Goal: Obtain resource: Obtain resource

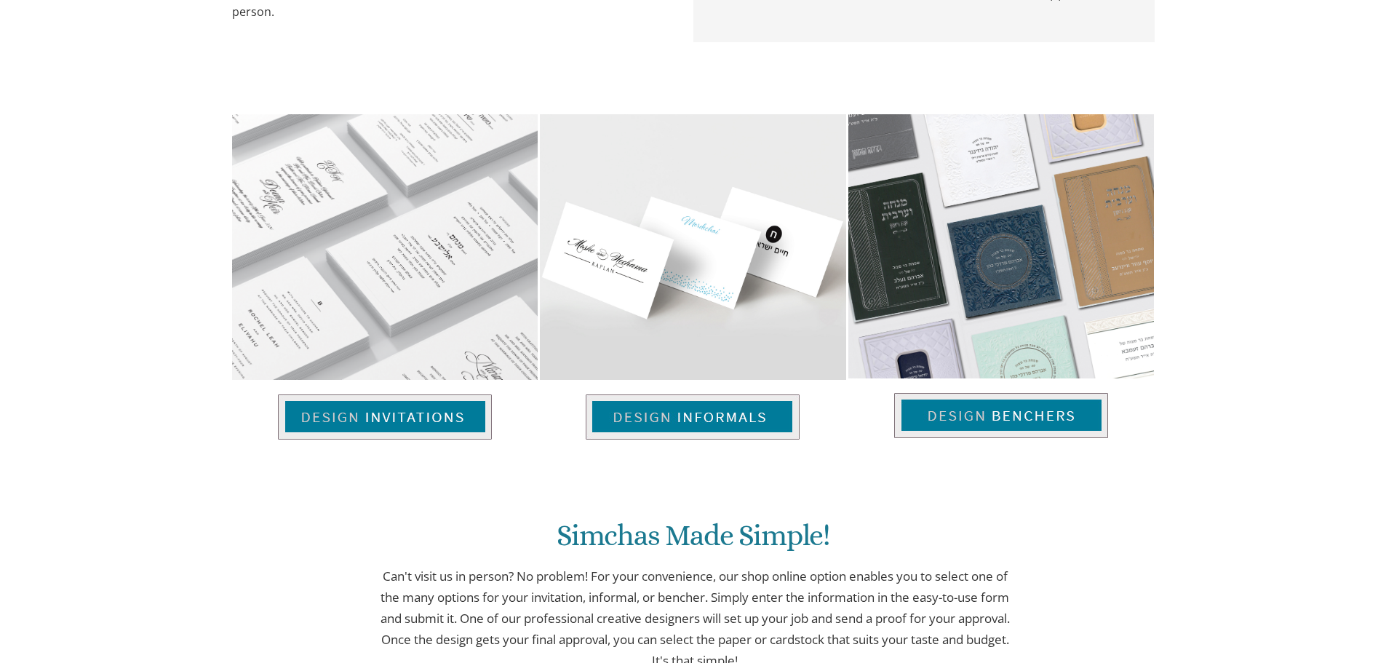
scroll to position [942, 0]
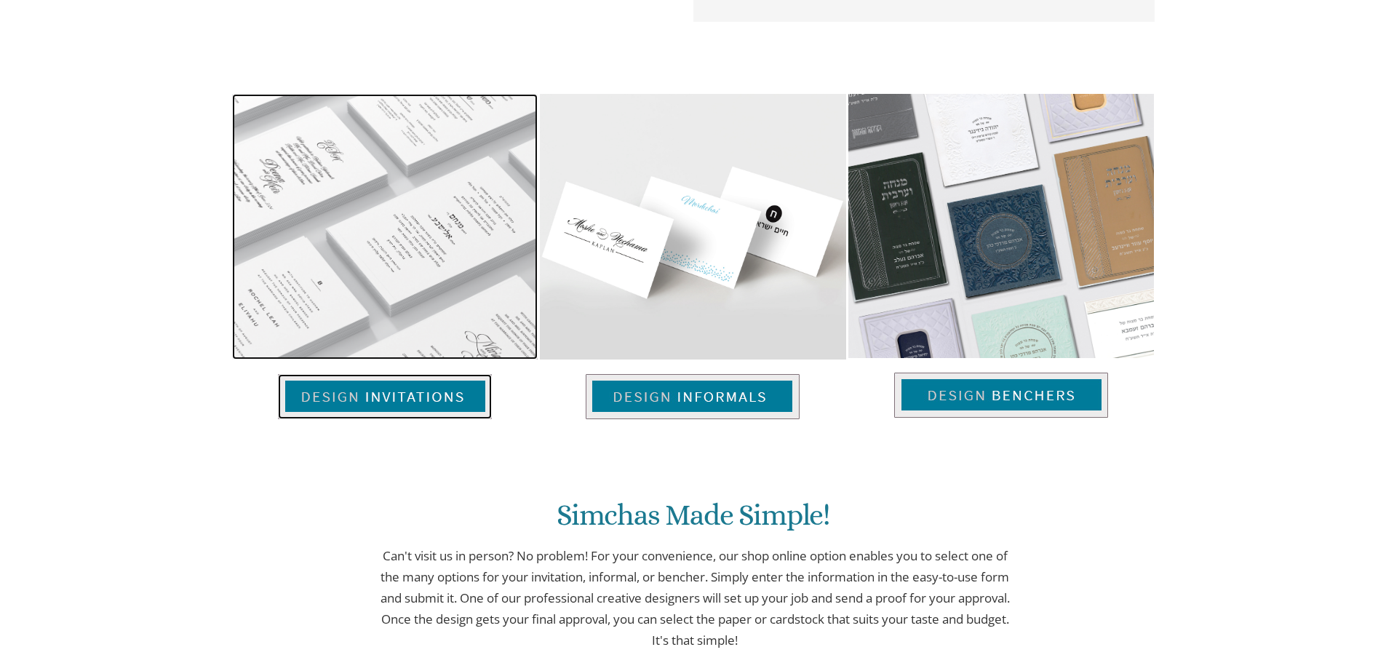
click at [396, 389] on img at bounding box center [385, 396] width 214 height 45
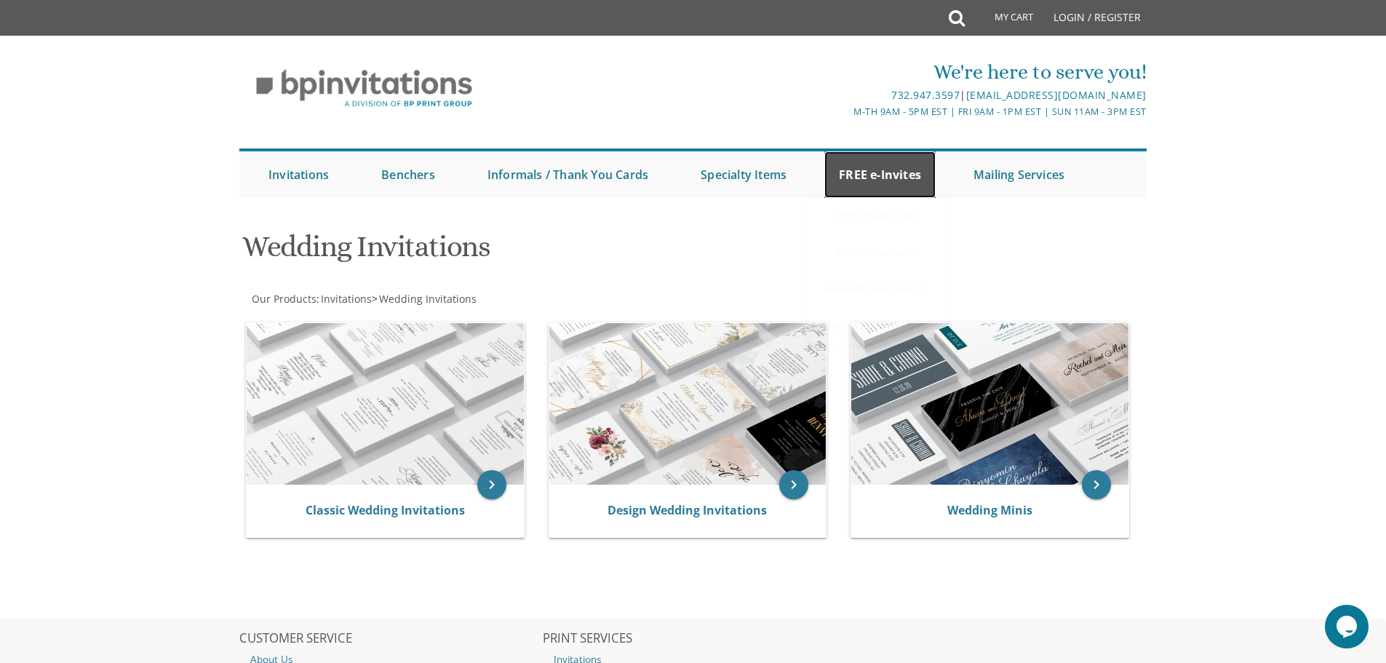
click at [888, 171] on link "FREE e-Invites" at bounding box center [879, 174] width 111 height 47
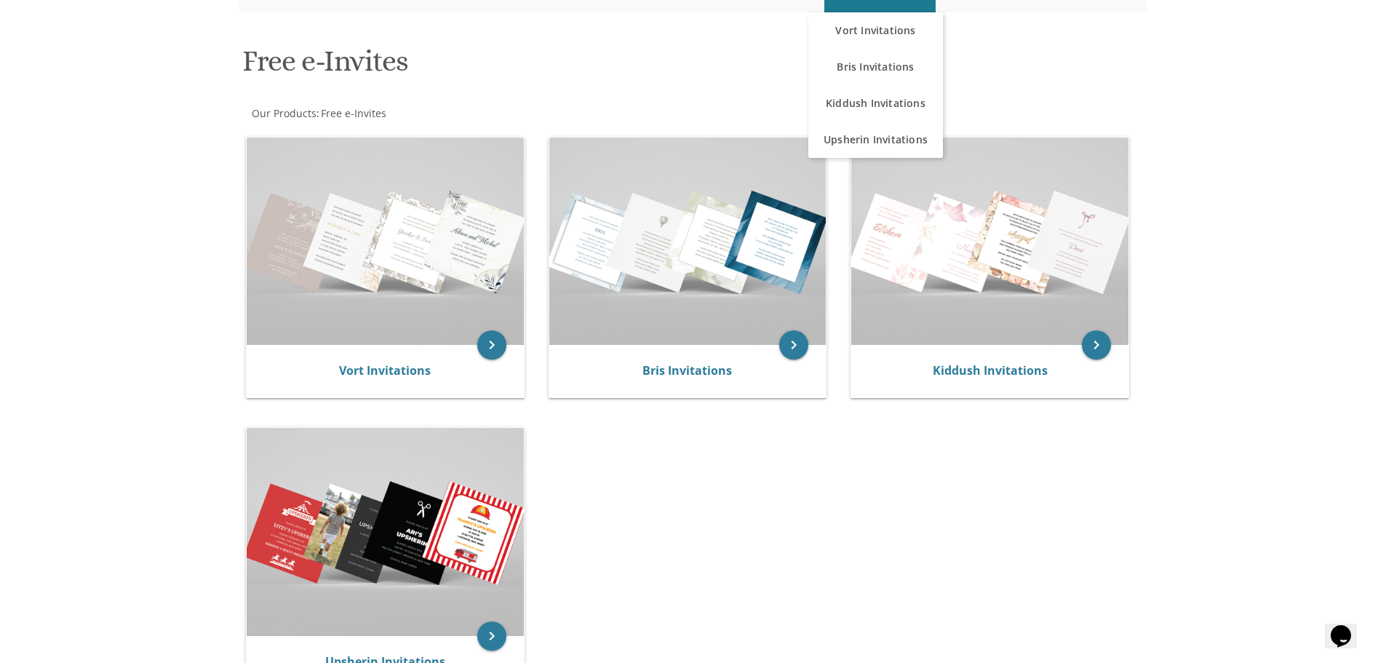
scroll to position [218, 0]
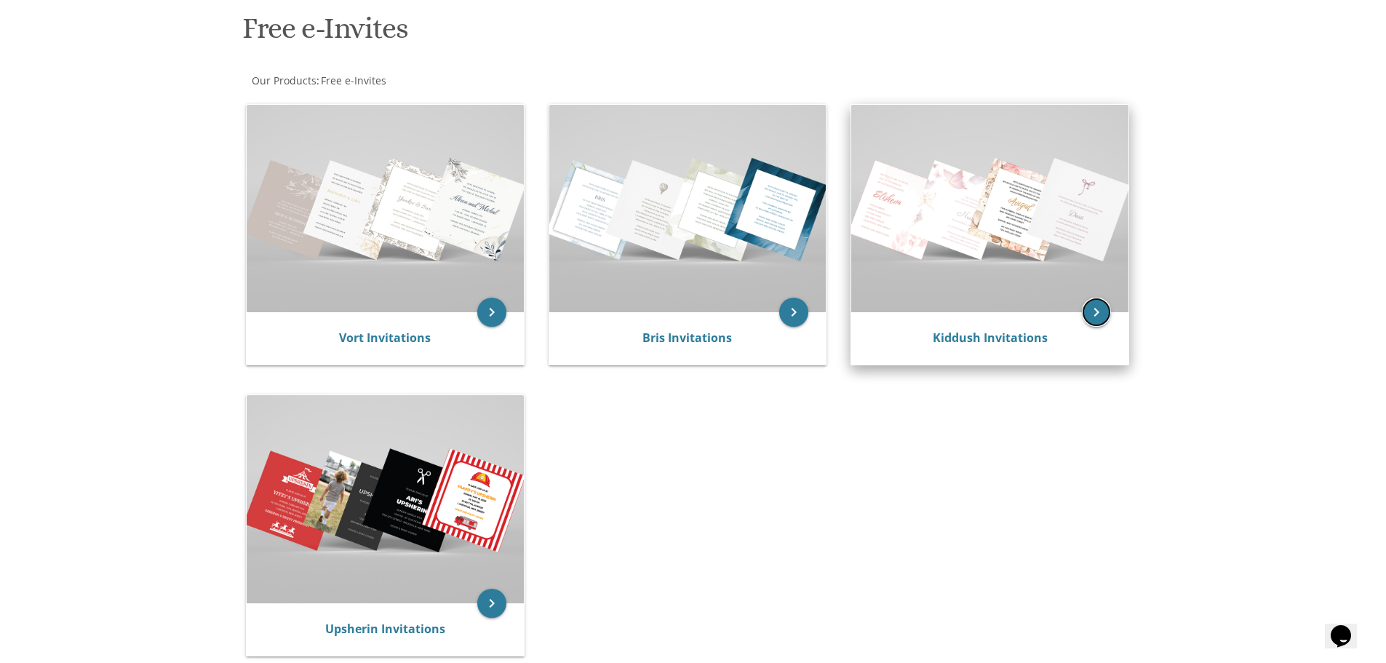
click at [1098, 316] on icon "keyboard_arrow_right" at bounding box center [1096, 312] width 29 height 29
click at [993, 238] on img at bounding box center [989, 208] width 277 height 207
click at [1099, 310] on icon "keyboard_arrow_right" at bounding box center [1096, 312] width 29 height 29
click at [1100, 310] on icon "keyboard_arrow_right" at bounding box center [1096, 312] width 29 height 29
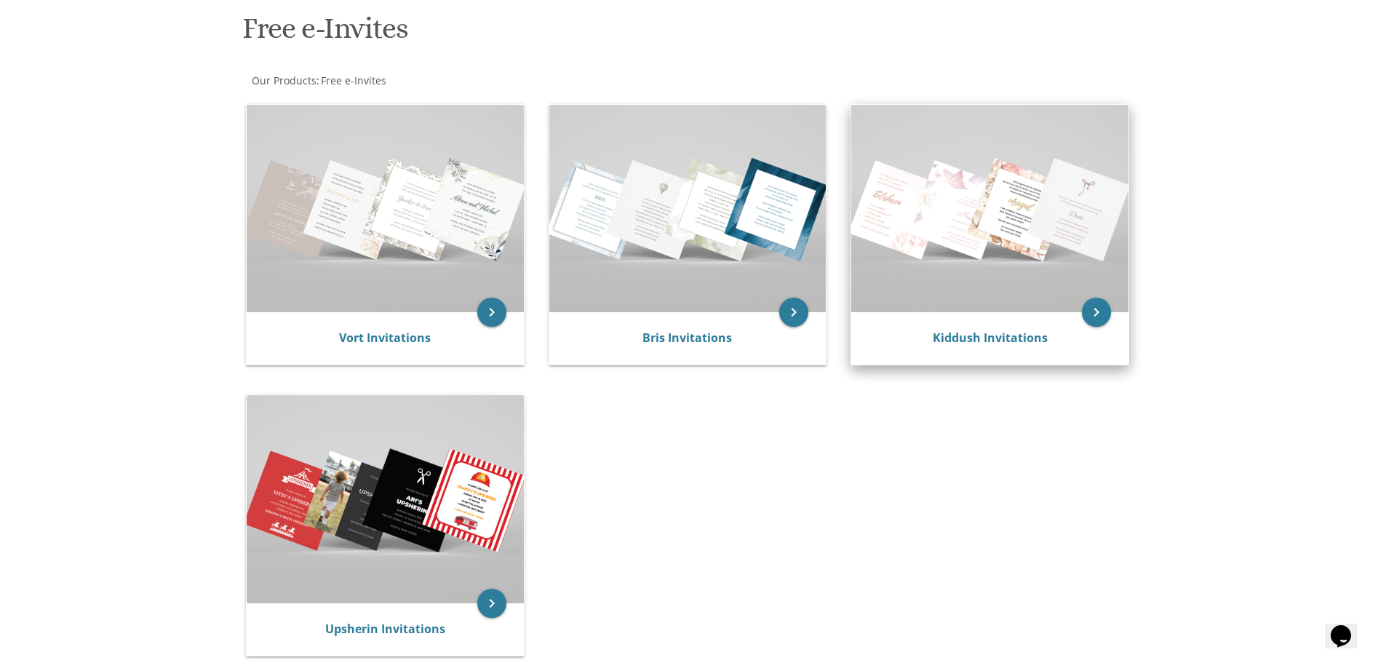
click at [955, 204] on img at bounding box center [989, 208] width 277 height 207
click at [978, 333] on link "Kiddush Invitations" at bounding box center [990, 338] width 115 height 16
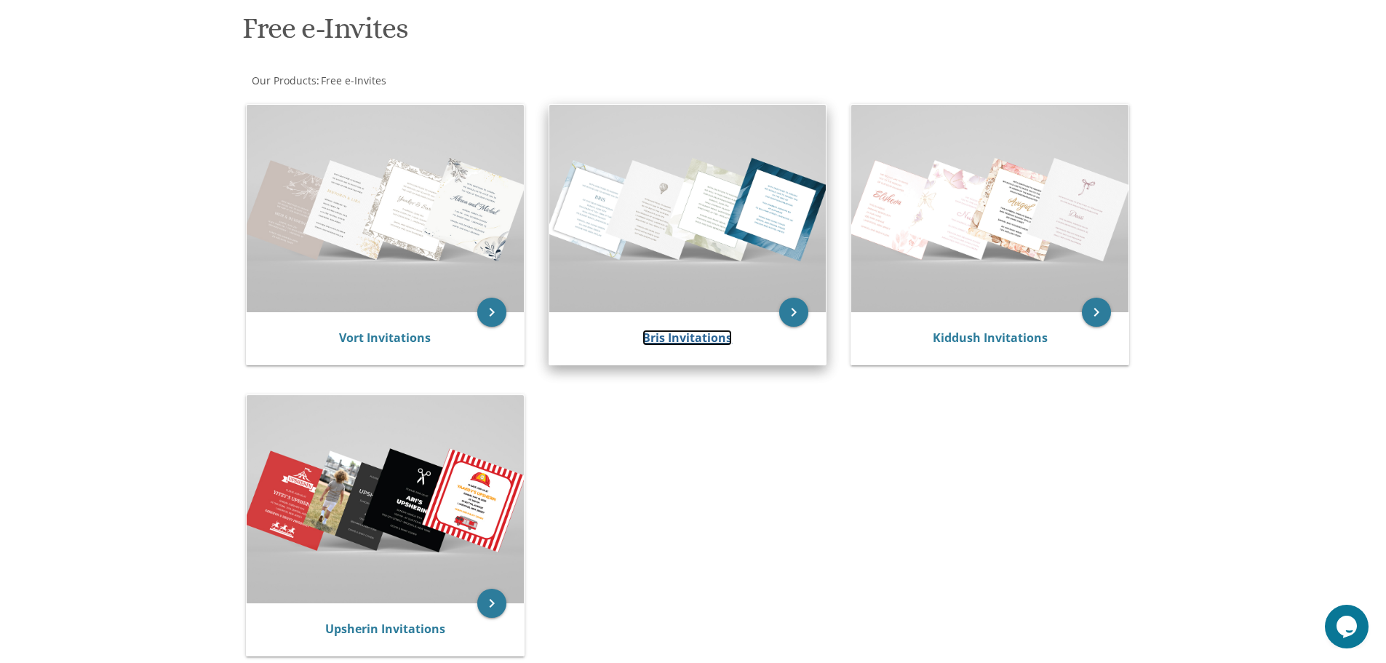
click at [672, 340] on link "Bris Invitations" at bounding box center [688, 338] width 90 height 16
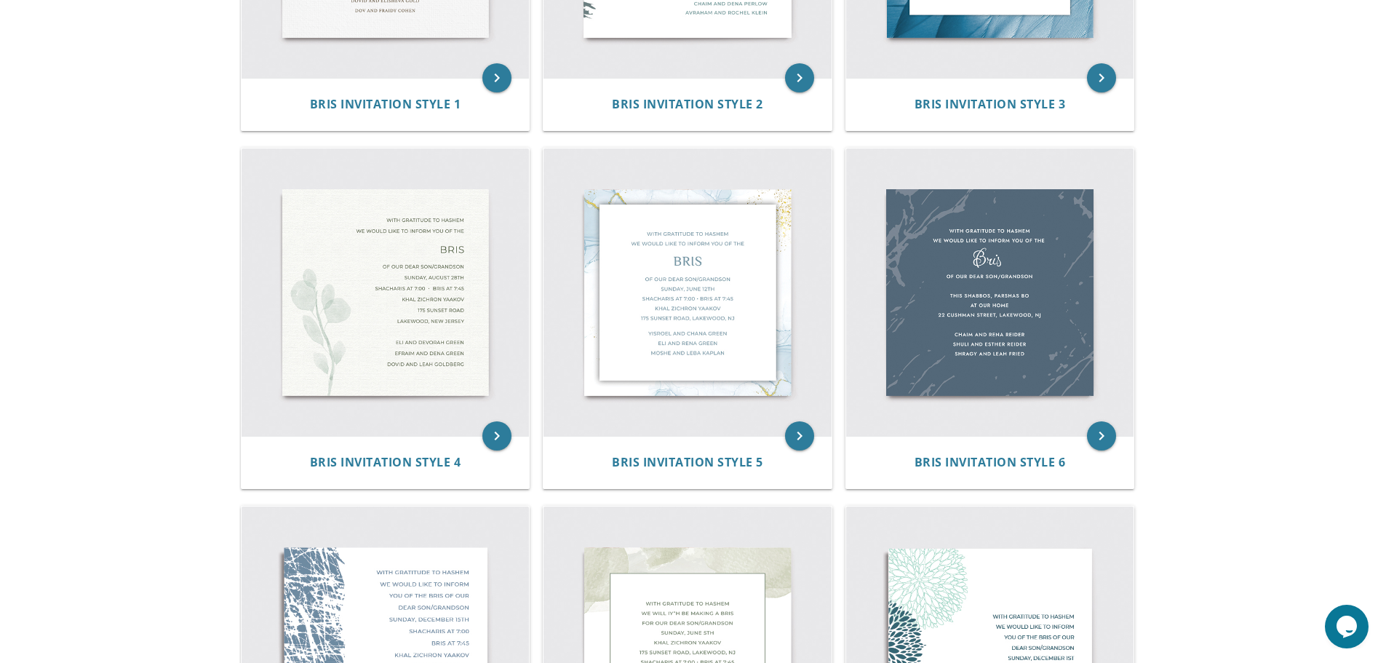
scroll to position [728, 0]
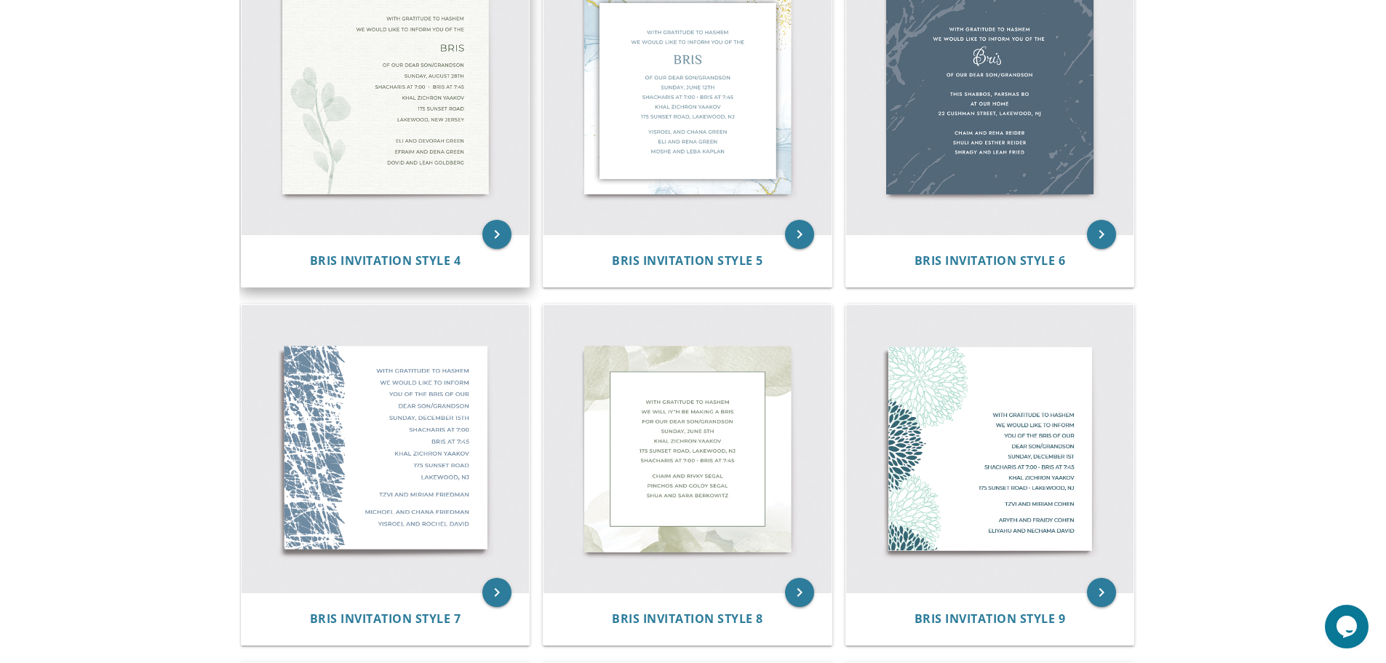
click at [414, 144] on img at bounding box center [386, 91] width 288 height 288
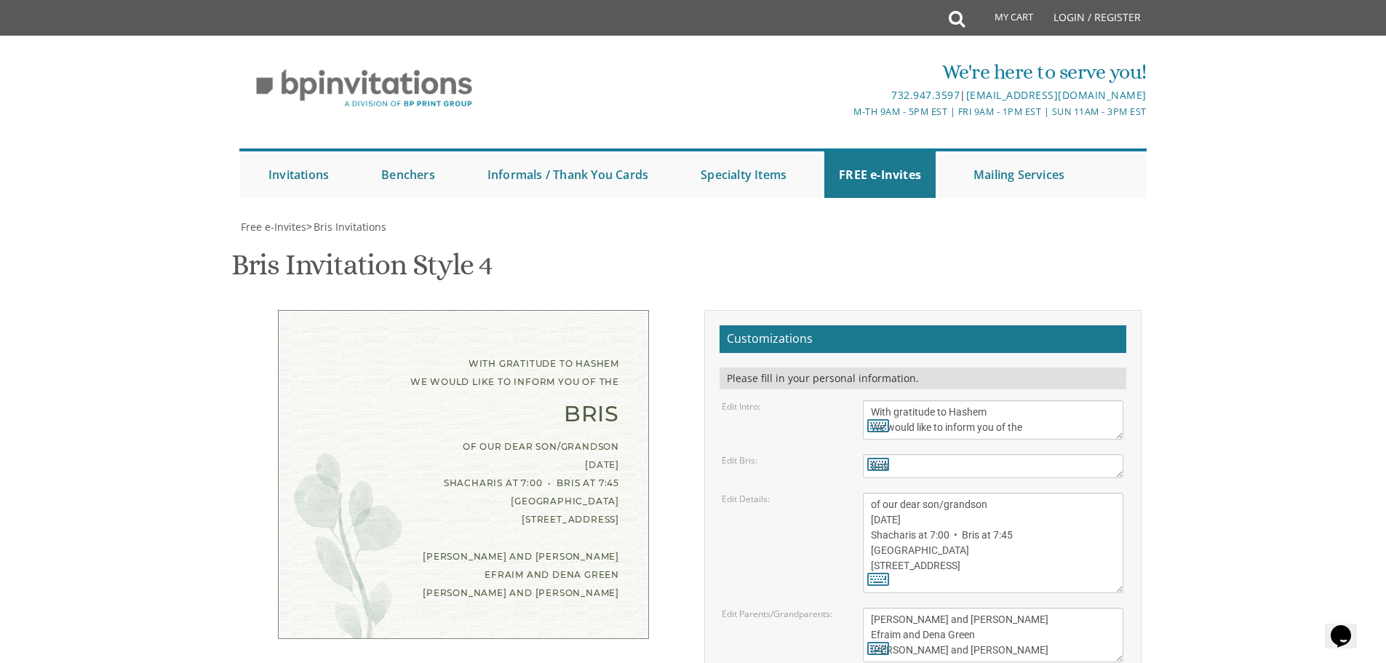
scroll to position [218, 0]
drag, startPoint x: 1063, startPoint y: 212, endPoint x: 859, endPoint y: 188, distance: 205.2
click at [859, 400] on div "With gratitude to Hashem We would like to inform you of the" at bounding box center [993, 419] width 282 height 39
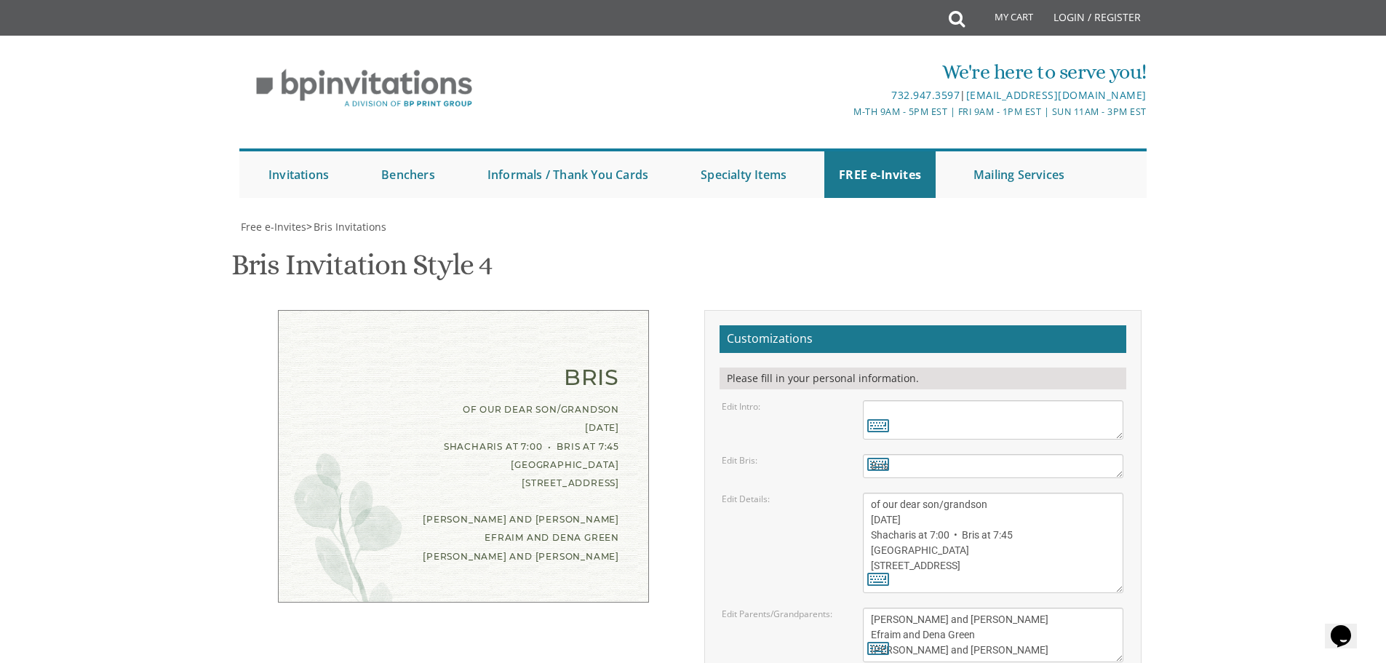
click at [945, 400] on textarea "With gratitude to Hashem We would like to inform you of the" at bounding box center [993, 419] width 261 height 39
paste textarea "B’EZRAS HASHEM YISBORACH"
type textarea "B’EZRAS HASHEM YISBORACH"
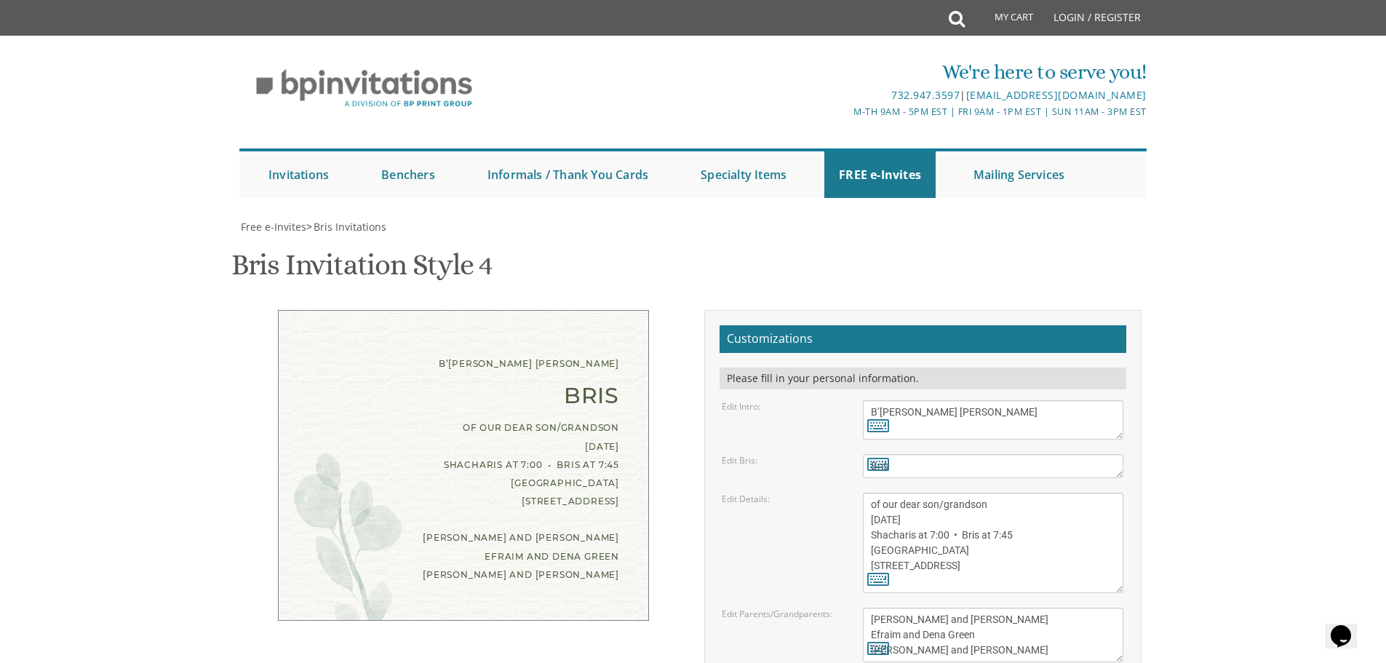
click at [945, 454] on textarea "Bris" at bounding box center [993, 466] width 261 height 24
paste textarea "SEUDAS MITZVAH AND SIYUM MISHNYAOS"
click at [945, 454] on textarea "Bris" at bounding box center [993, 466] width 261 height 24
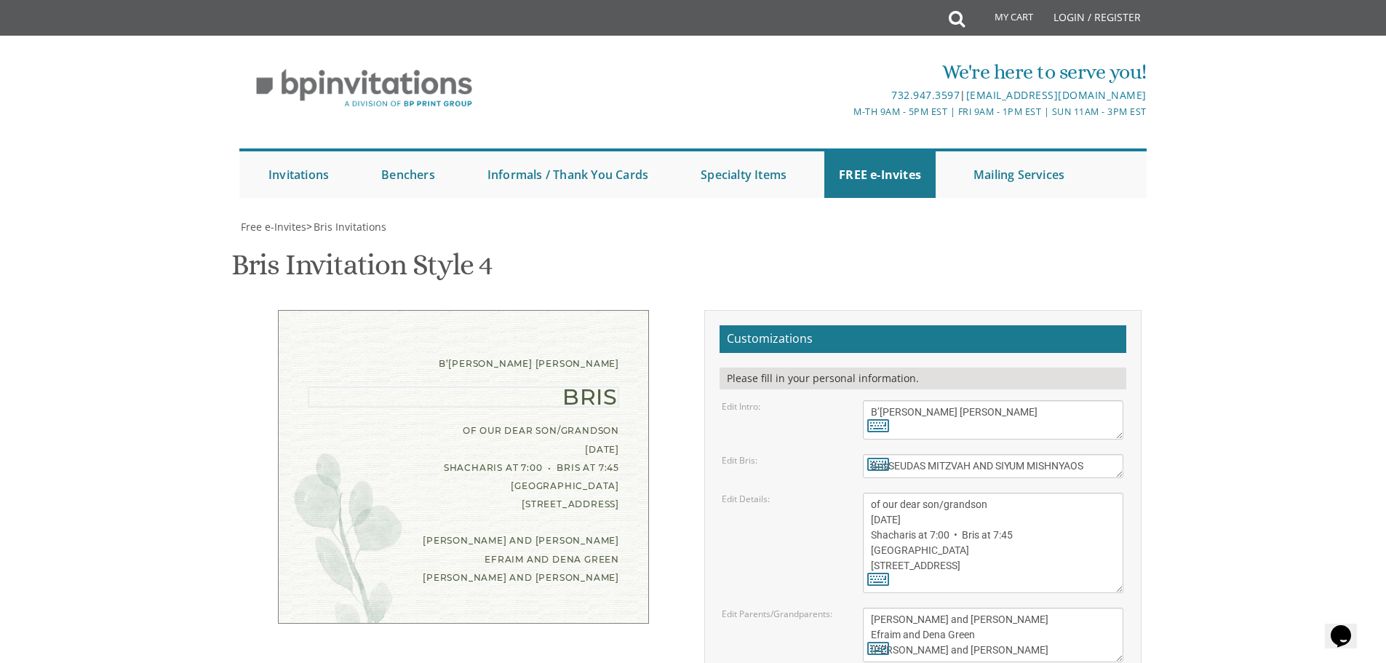
click at [939, 454] on textarea "Bris" at bounding box center [993, 466] width 261 height 24
type textarea "BrisSEUDAS MITZVAH AND SIYUM MISHNYAOS"
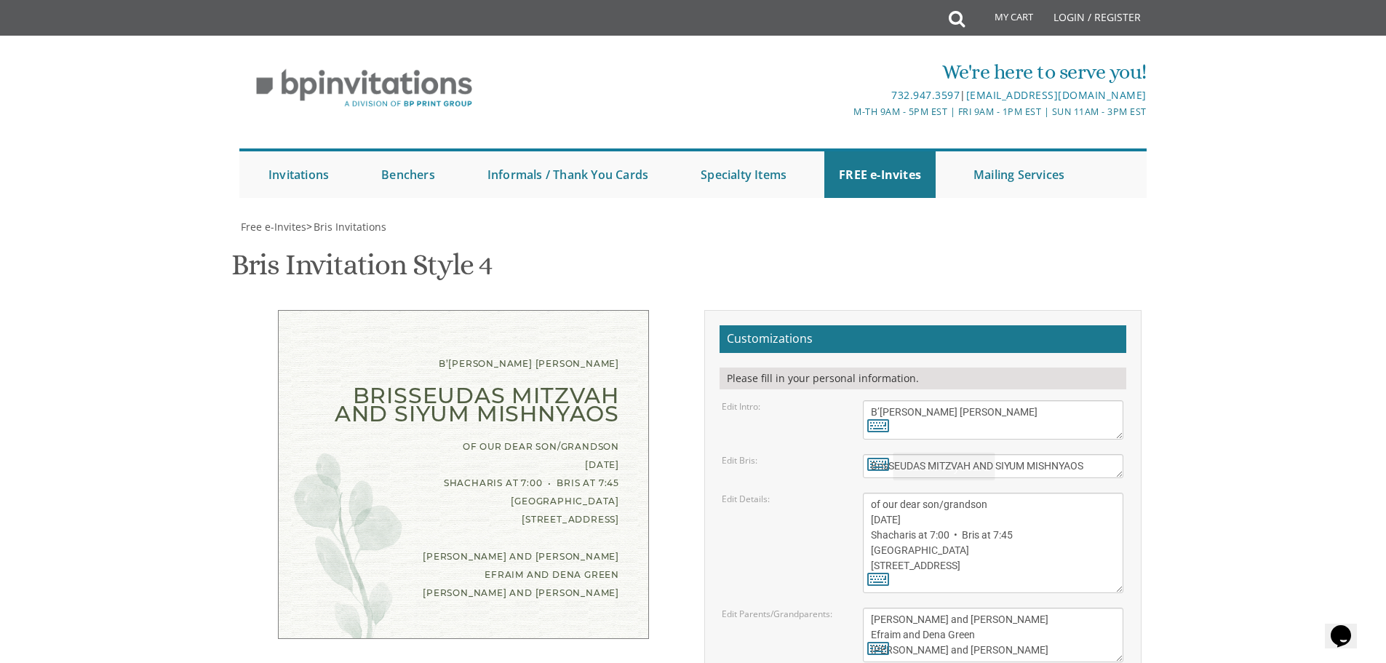
click at [822, 454] on div "Edit Bris: Bris" at bounding box center [923, 466] width 424 height 24
click at [822, 493] on div "Edit Details:" at bounding box center [781, 499] width 141 height 12
drag, startPoint x: 870, startPoint y: 285, endPoint x: 992, endPoint y: 370, distance: 149.0
click at [993, 493] on textarea "of our dear son/grandson Sunday, August 28th Shacharis at 7:00 • Bris at 7:45 K…" at bounding box center [993, 543] width 261 height 100
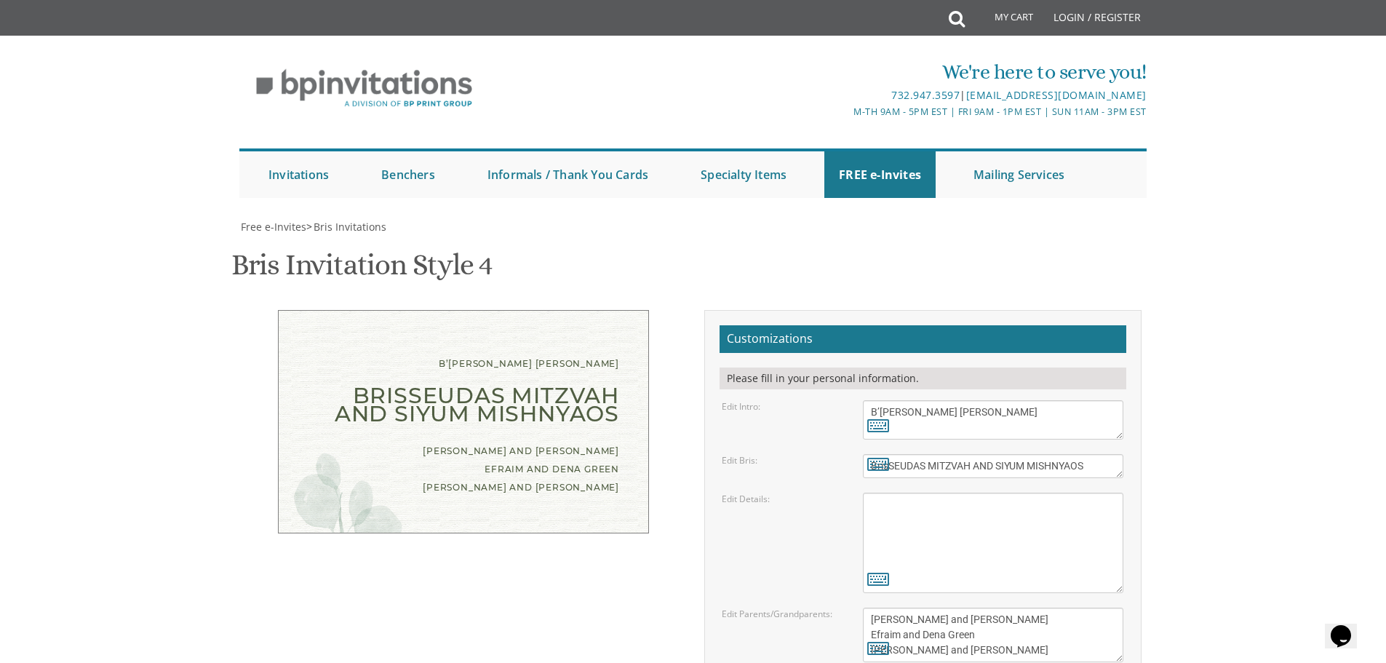
click at [896, 493] on textarea "of our dear son/grandson Sunday, August 28th Shacharis at 7:00 • Bris at 7:45 K…" at bounding box center [993, 543] width 261 height 100
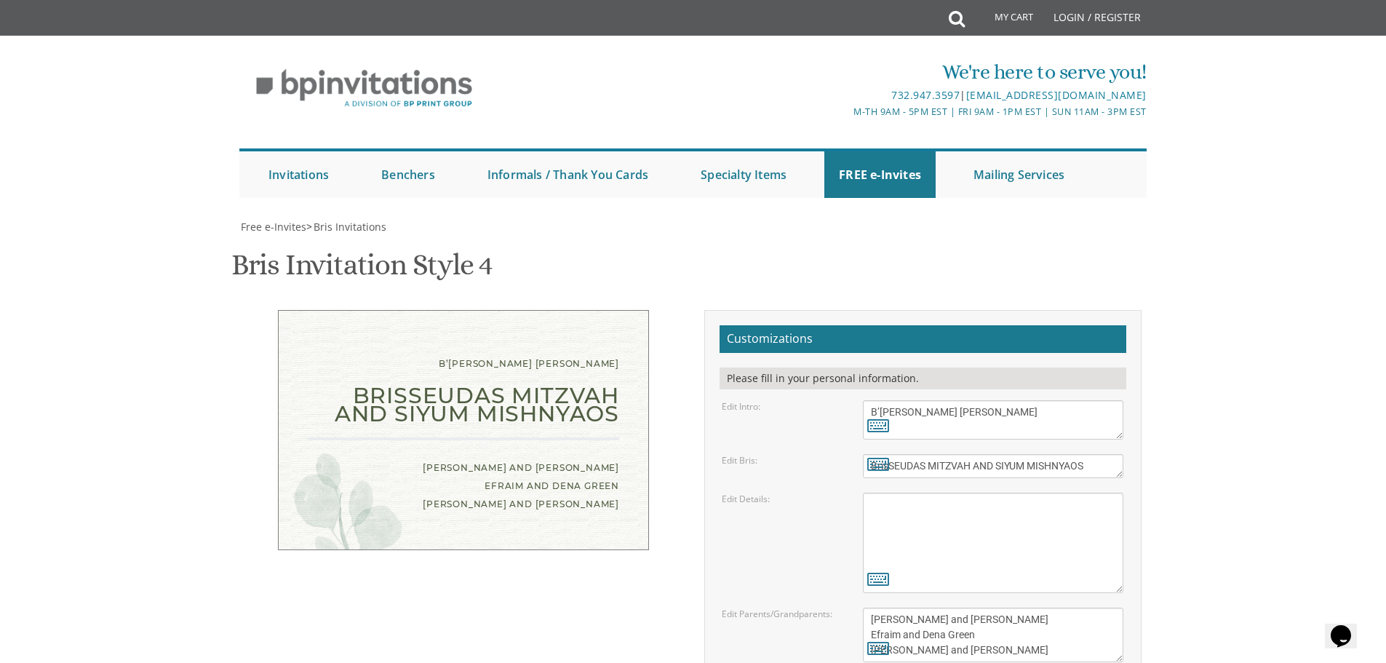
paste textarea "לזכר נשמת אריה לייב בן קלונימוס קלמן וואגשאל ז"ל"
click at [1046, 493] on textarea "of our dear son/grandson Sunday, August 28th Shacharis at 7:00 • Bris at 7:45 K…" at bounding box center [993, 543] width 261 height 100
drag, startPoint x: 867, startPoint y: 285, endPoint x: 870, endPoint y: 303, distance: 18.4
click at [870, 493] on textarea "of our dear son/grandson Sunday, August 28th Shacharis at 7:00 • Bris at 7:45 K…" at bounding box center [993, 543] width 261 height 100
click at [892, 493] on textarea "of our dear son/grandson Sunday, August 28th Shacharis at 7:00 • Bris at 7:45 K…" at bounding box center [993, 543] width 261 height 100
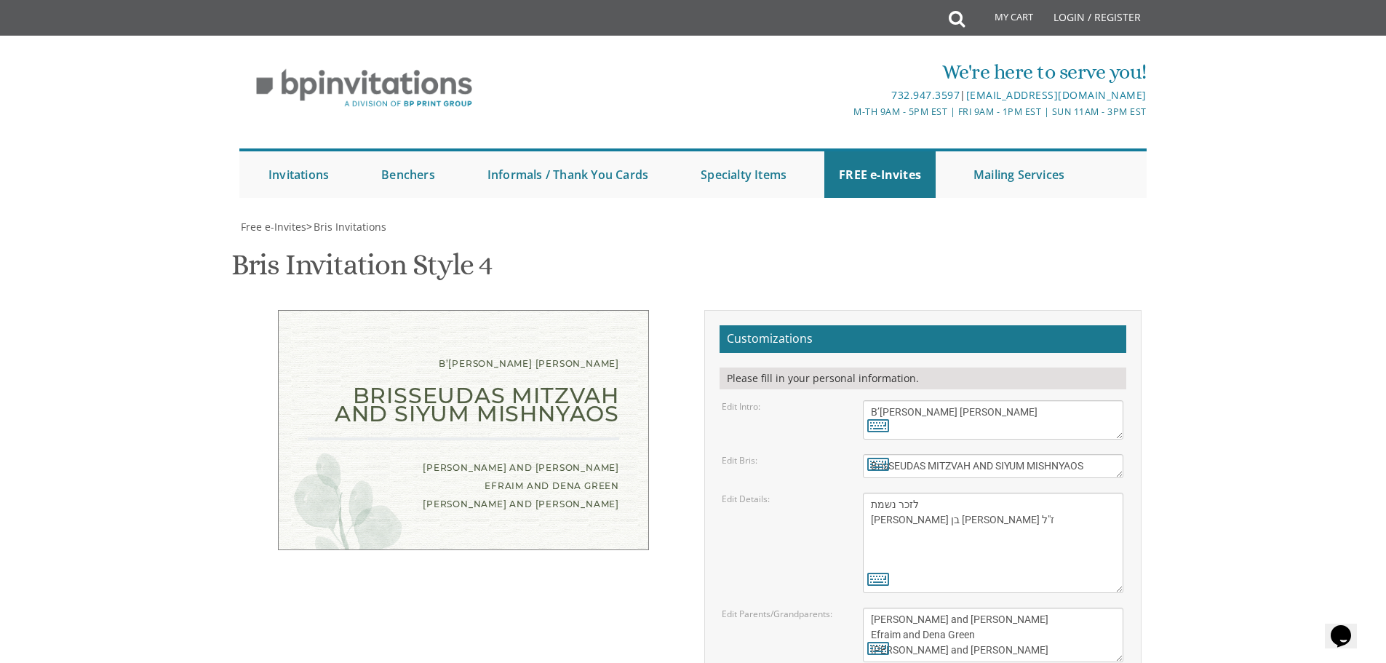
click at [867, 493] on textarea "of our dear son/grandson Sunday, August 28th Shacharis at 7:00 • Bris at 7:45 K…" at bounding box center [993, 543] width 261 height 100
click at [974, 493] on textarea "of our dear son/grandson Sunday, August 28th Shacharis at 7:00 • Bris at 7:45 K…" at bounding box center [993, 543] width 261 height 100
drag, startPoint x: 1087, startPoint y: 306, endPoint x: 1078, endPoint y: 312, distance: 10.9
click at [1084, 493] on textarea "of our dear son/grandson Sunday, August 28th Shacharis at 7:00 • Bris at 7:45 K…" at bounding box center [993, 543] width 261 height 100
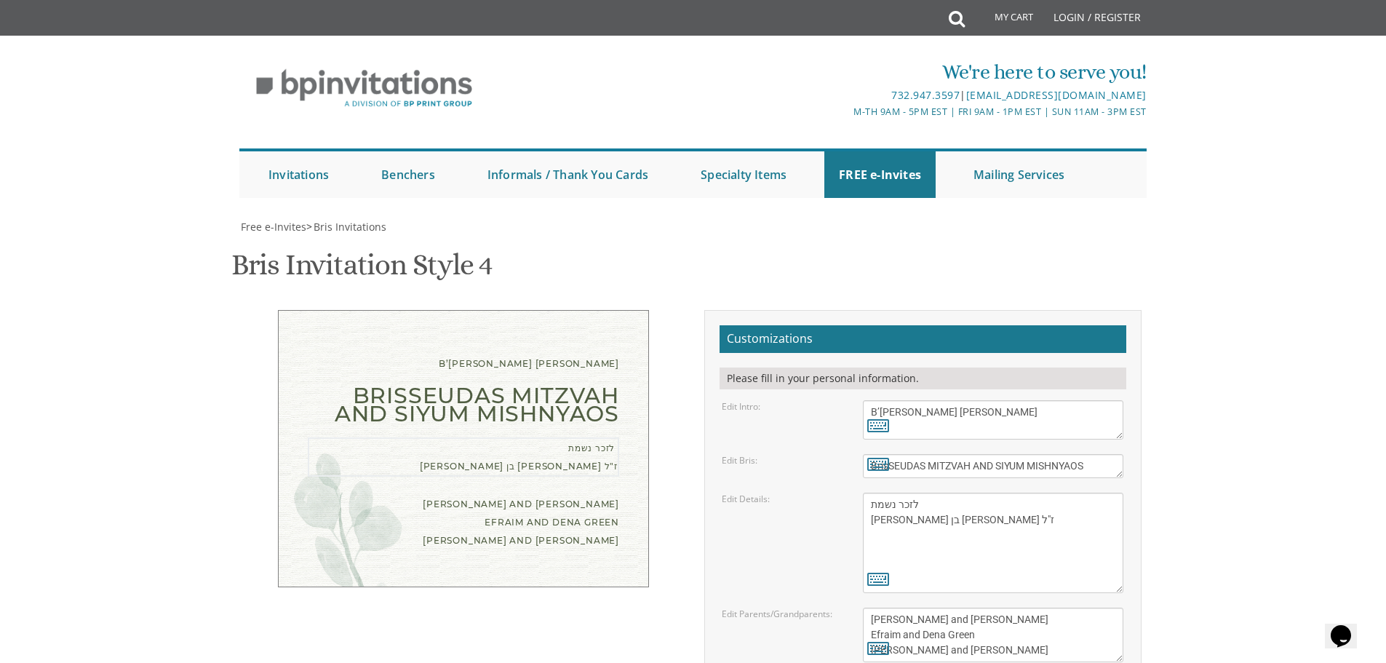
click at [963, 493] on textarea "of our dear son/grandson Sunday, August 28th Shacharis at 7:00 • Bris at 7:45 K…" at bounding box center [993, 543] width 261 height 100
paste textarea "SUNDAY SEPTEMBER 21ST 2025"
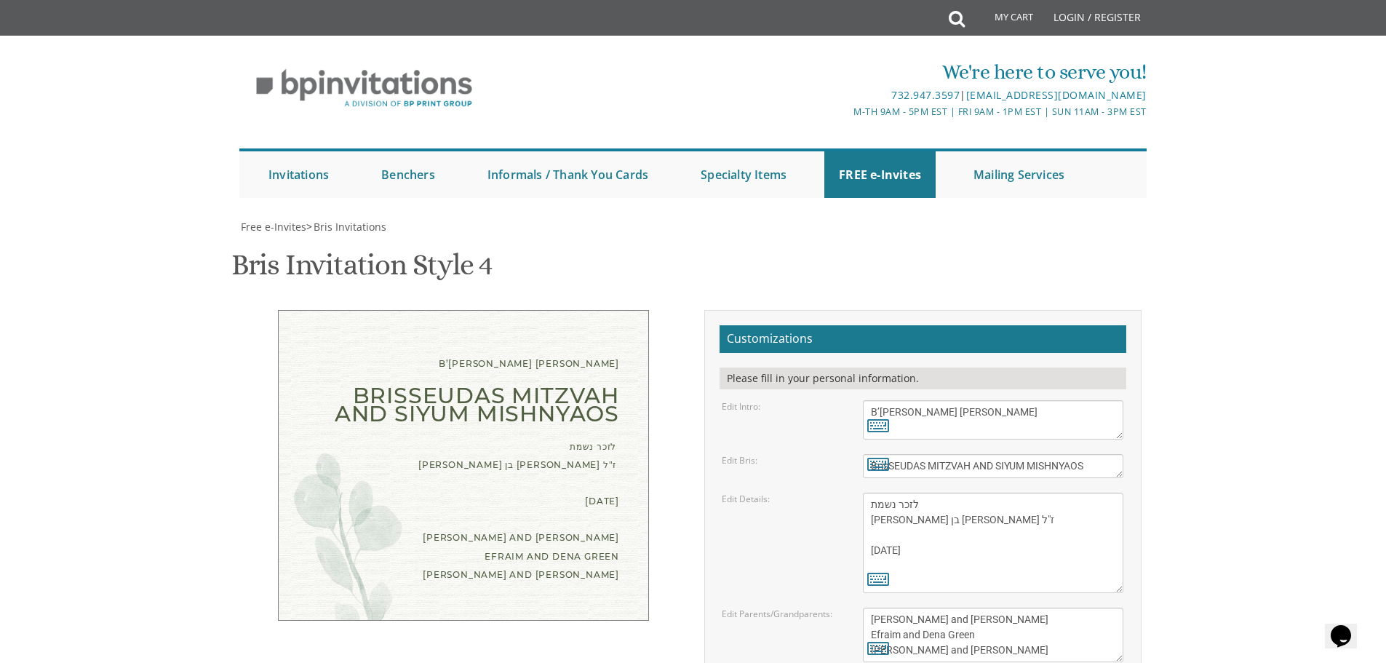
click at [950, 493] on textarea "of our dear son/grandson Sunday, August 28th Shacharis at 7:00 • Bris at 7:45 K…" at bounding box center [993, 543] width 261 height 100
click at [1028, 493] on textarea "of our dear son/grandson Sunday, August 28th Shacharis at 7:00 • Bris at 7:45 K…" at bounding box center [993, 543] width 261 height 100
paste textarea "SIYUM AT 11:45 AM"
type textarea "לזכר נשמת אריה לייב בן קלונימוס קלמן וואגשאל ז"ל SUNDAY SEPTEMBER 21ST 2025 SIY…"
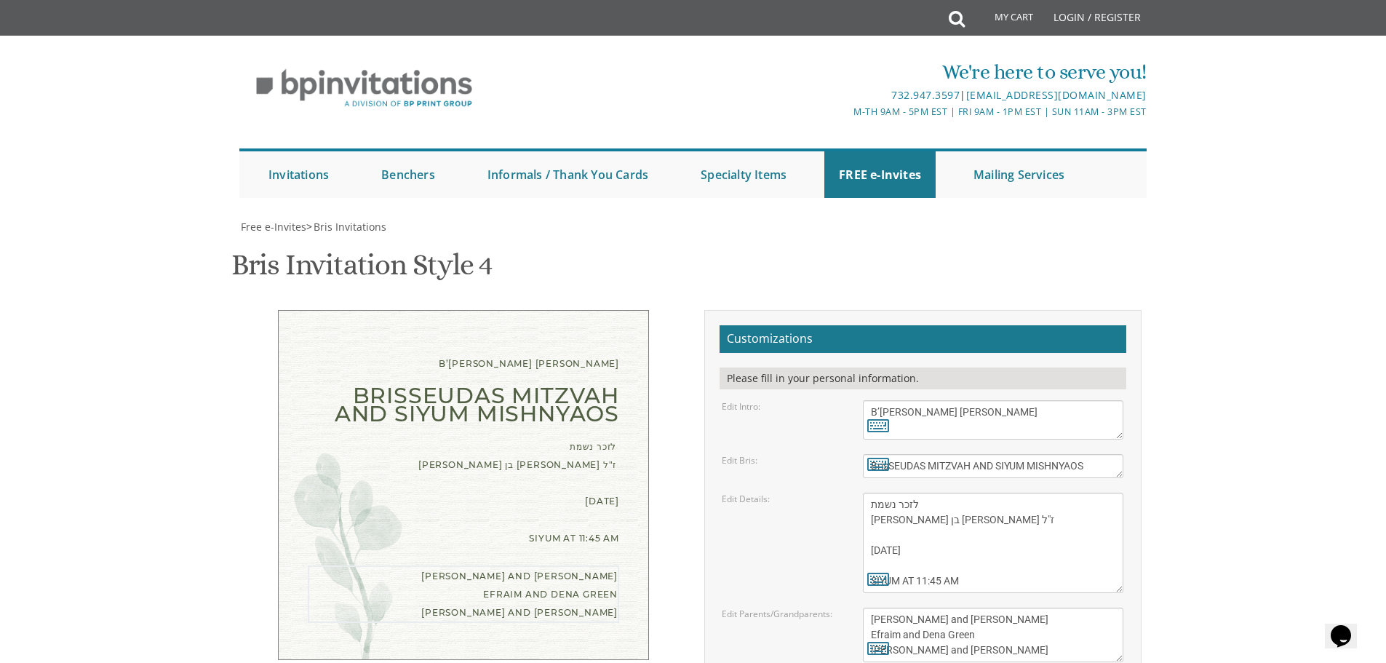
drag, startPoint x: 866, startPoint y: 400, endPoint x: 1003, endPoint y: 466, distance: 151.7
click at [1003, 466] on form "Customizations Please fill in your personal information. Edit Intro: With grati…" at bounding box center [923, 558] width 407 height 466
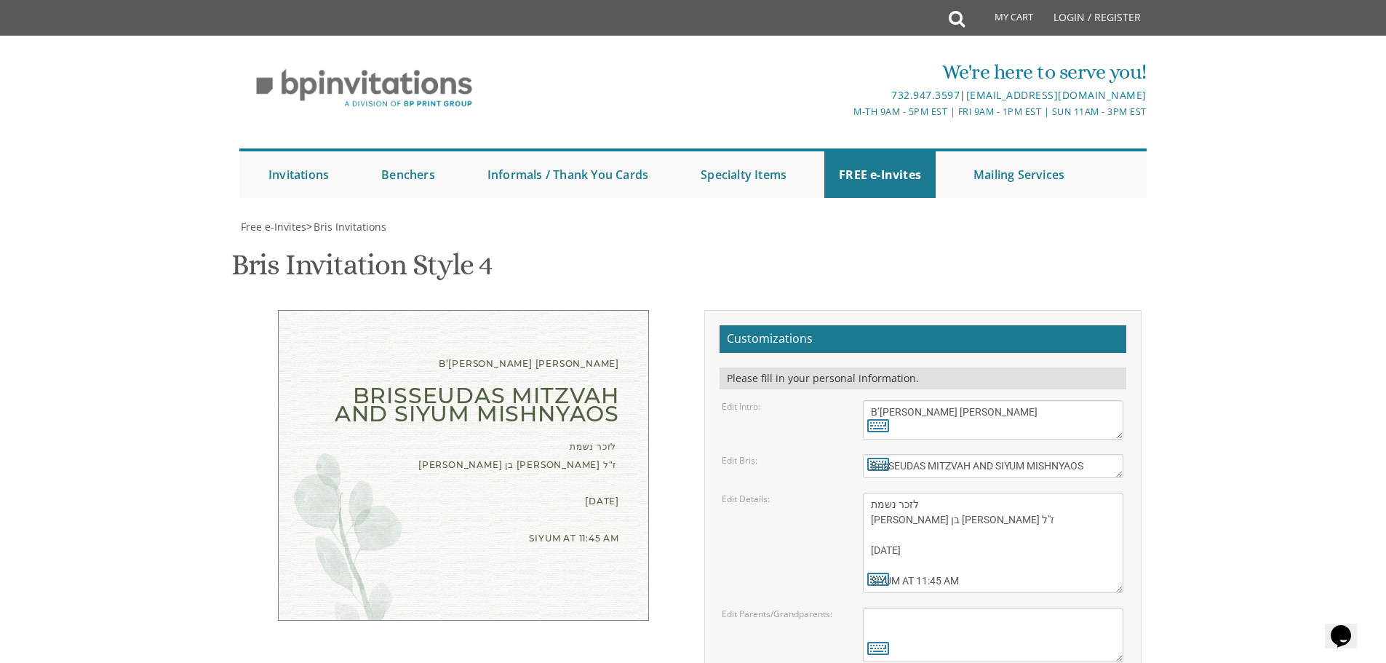
paste textarea "45 GLEN PARK AVENUE"
type textarea "45 GLEN PARK AVENUE"
click at [541, 518] on div "B’EZRAS HASHEM YISBORACH BrisSEUDAS MITZVAH AND SIYUM MISHNYAOS לזכר נשמת אריה …" at bounding box center [693, 563] width 918 height 506
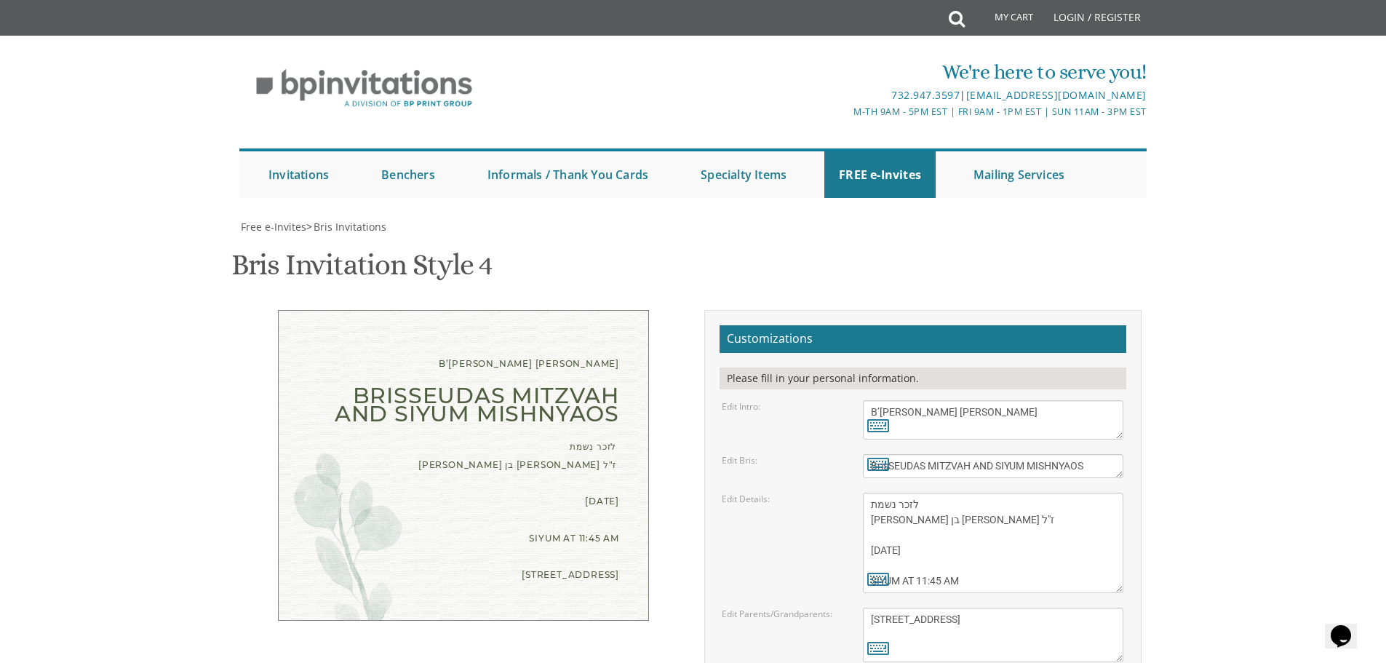
drag, startPoint x: 795, startPoint y: 481, endPoint x: 788, endPoint y: 493, distance: 14.4
type input "aaron@innopex.com"
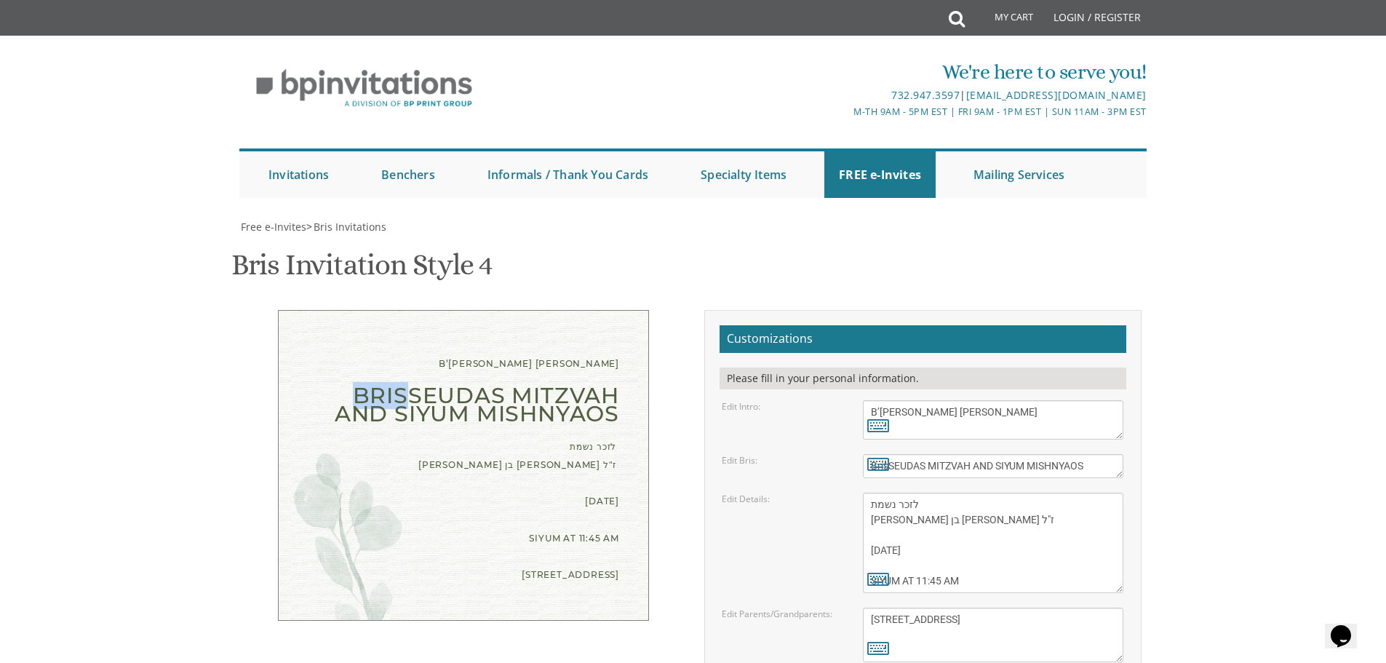
drag, startPoint x: 411, startPoint y: 174, endPoint x: 352, endPoint y: 179, distance: 59.2
click at [352, 386] on div "BrisSEUDAS MITZVAH AND SIYUM MISHNYAOS" at bounding box center [463, 404] width 311 height 36
click at [958, 454] on textarea "Bris" at bounding box center [993, 466] width 261 height 24
click at [926, 400] on textarea "With gratitude to Hashem We would like to inform you of the" at bounding box center [993, 419] width 261 height 39
click at [899, 454] on textarea "Bris" at bounding box center [993, 466] width 261 height 24
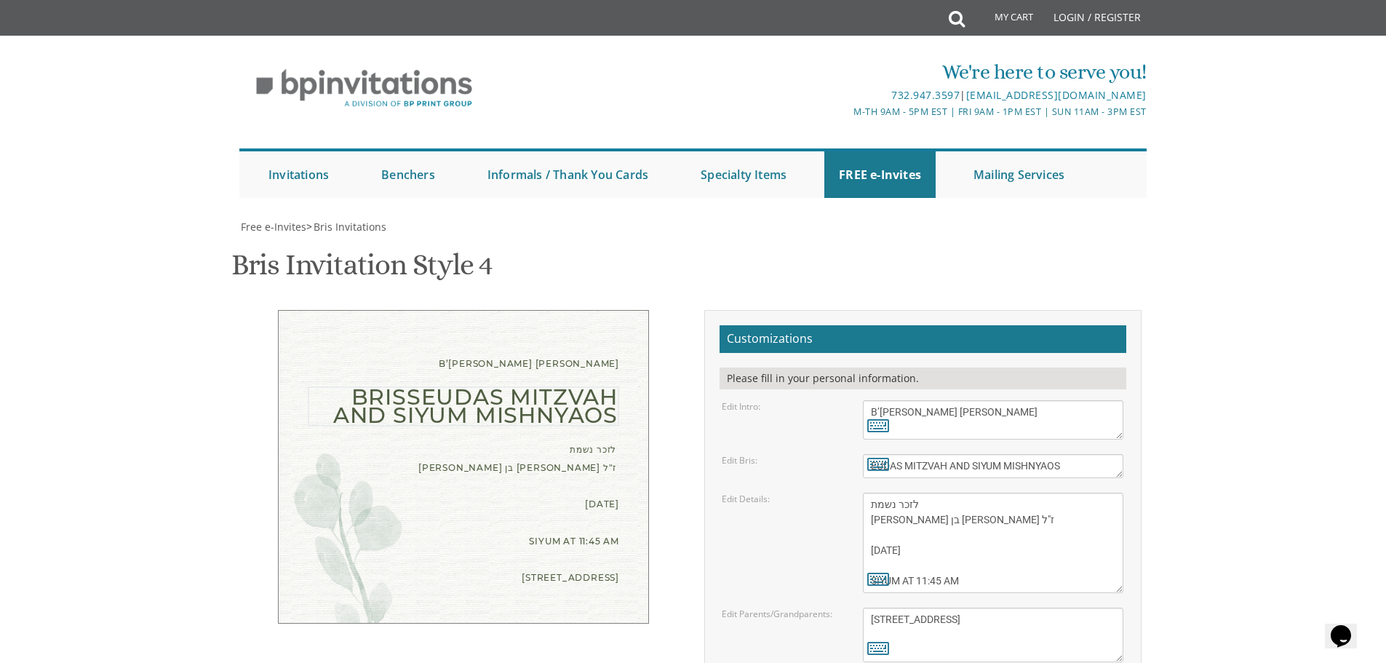
click at [1060, 454] on textarea "Bris" at bounding box center [993, 466] width 261 height 24
click at [1080, 454] on textarea "Bris" at bounding box center [993, 466] width 261 height 24
type textarea "EUDAS MITZVAH AND SIYUM MISHNYAOS"
click at [802, 493] on div "Edit Details: of our dear son/grandson Sunday, August 28th Shacharis at 7:00 • …" at bounding box center [923, 543] width 424 height 100
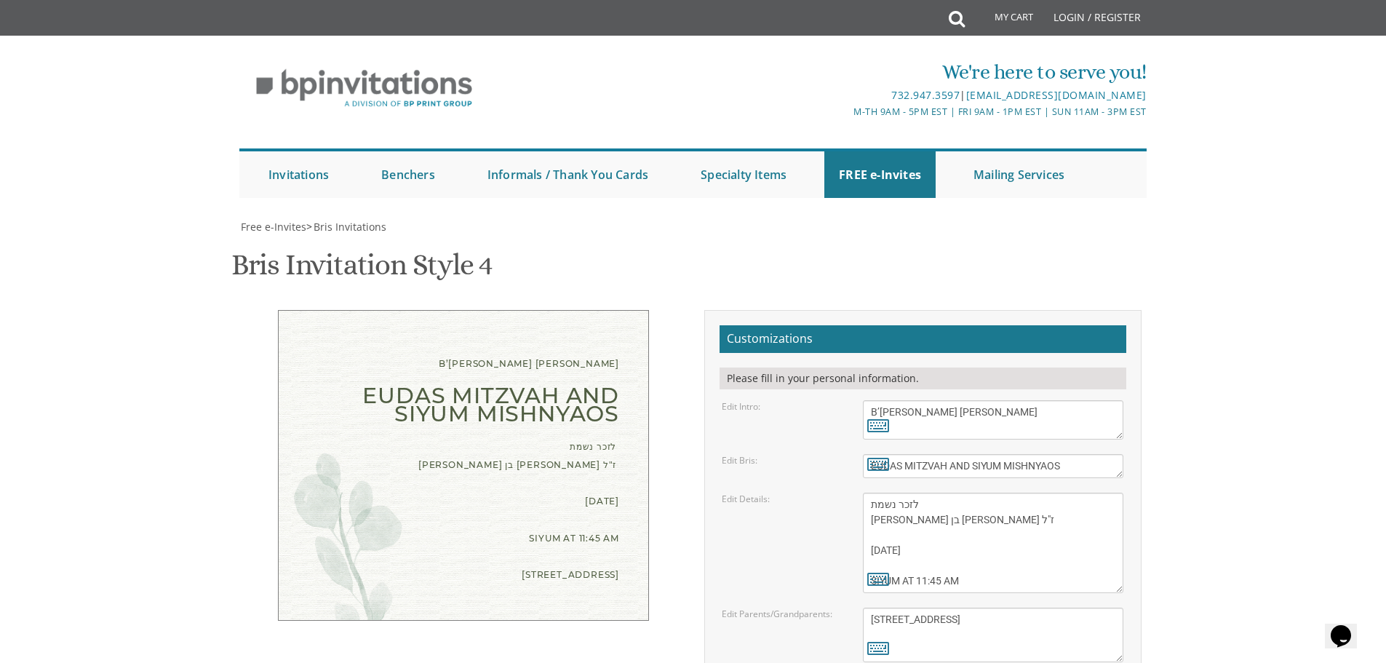
click at [365, 386] on div "EUDAS MITZVAH AND SIYUM MISHNYAOS" at bounding box center [463, 404] width 311 height 36
click at [958, 454] on textarea "Bris" at bounding box center [993, 466] width 261 height 24
click at [857, 454] on div "Bris" at bounding box center [993, 466] width 282 height 24
click at [867, 453] on icon at bounding box center [878, 463] width 22 height 20
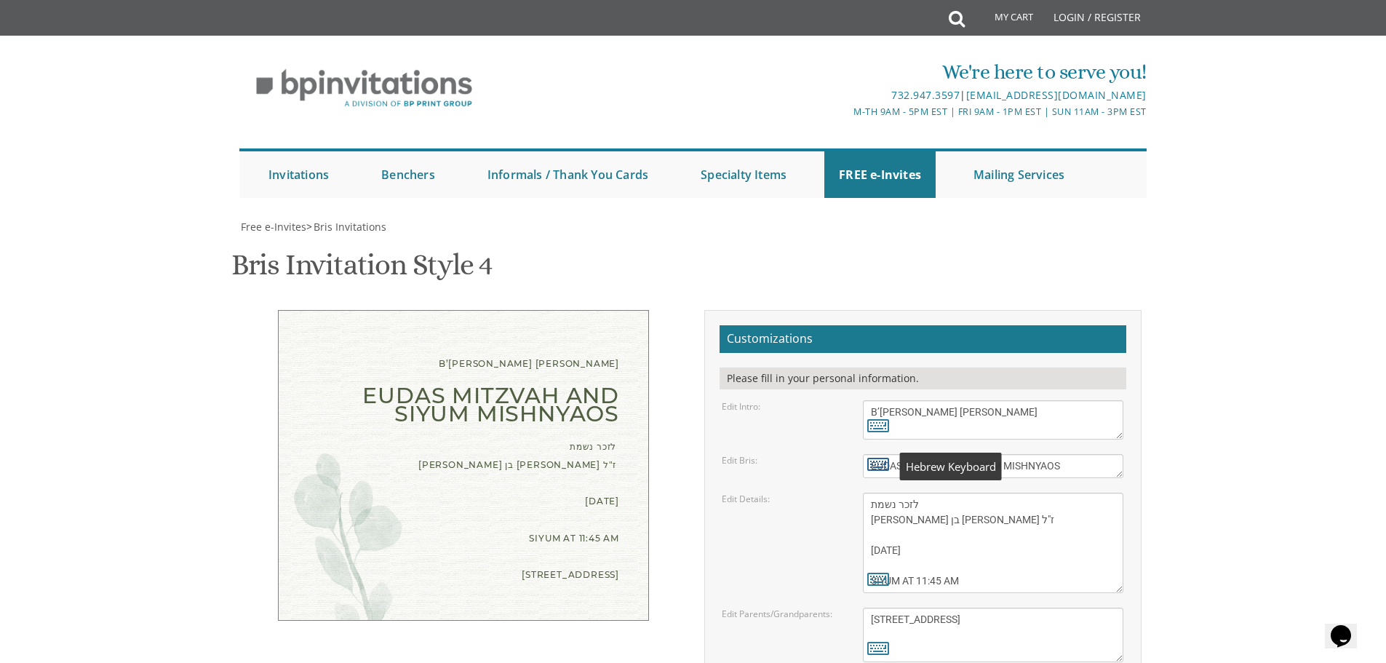
type textarea "EUDAS MITZVAH AND SIYUM MISHNYAOS"
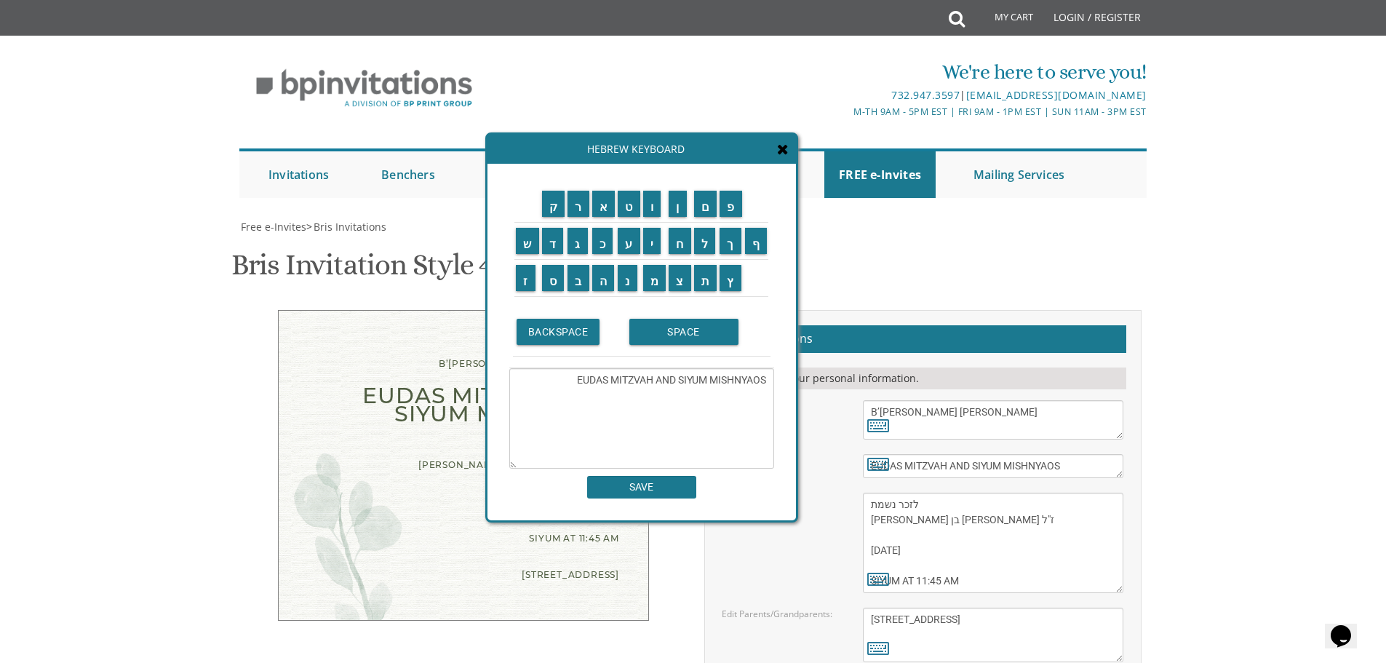
click at [819, 454] on div "Edit Bris: Bris" at bounding box center [923, 466] width 424 height 24
click at [789, 159] on div "Hebrew Keyboard" at bounding box center [642, 149] width 309 height 29
click at [790, 154] on div "Hebrew Keyboard" at bounding box center [642, 149] width 309 height 29
click at [787, 160] on div "Hebrew Keyboard" at bounding box center [642, 149] width 309 height 29
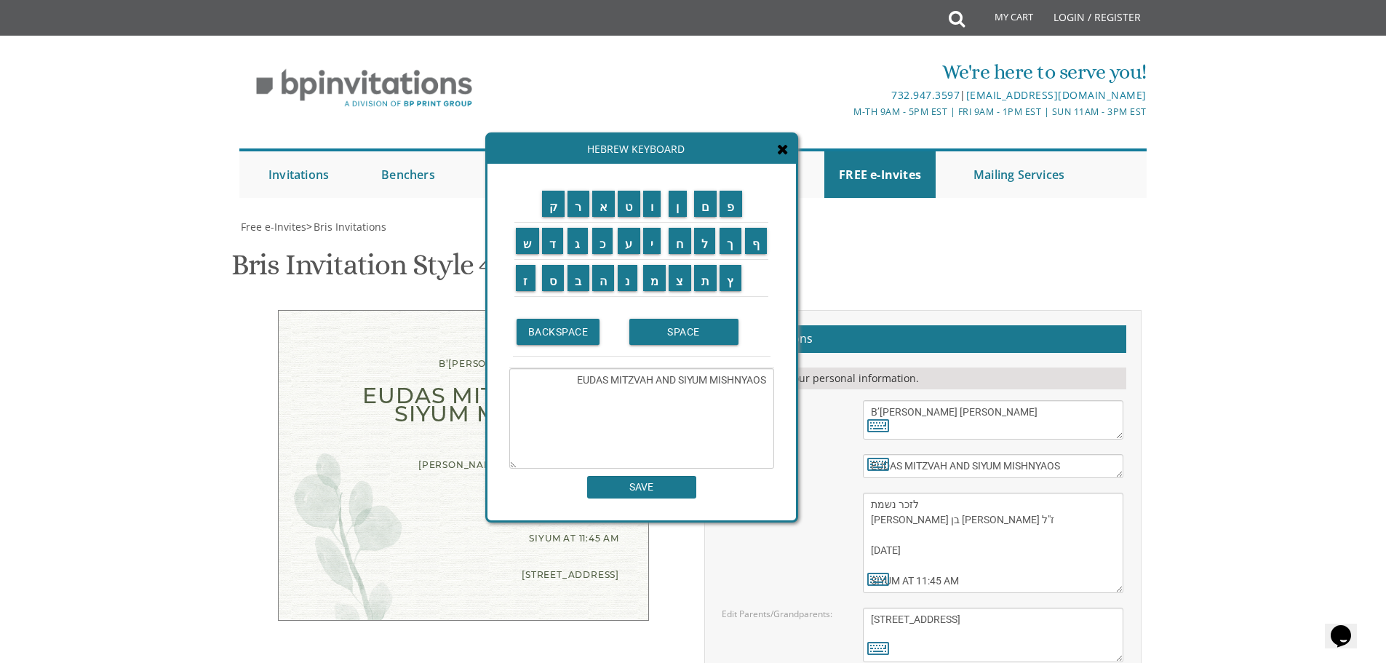
click at [787, 162] on div "Hebrew Keyboard" at bounding box center [642, 149] width 309 height 29
click at [1292, 305] on body "My Cart Total: View Cart Item(s) Submit My Cart Total: View Cart Item(s) Login …" at bounding box center [693, 601] width 1386 height 1203
click at [1094, 454] on textarea "Bris" at bounding box center [993, 466] width 261 height 24
drag, startPoint x: 1110, startPoint y: 322, endPoint x: 1099, endPoint y: 322, distance: 11.6
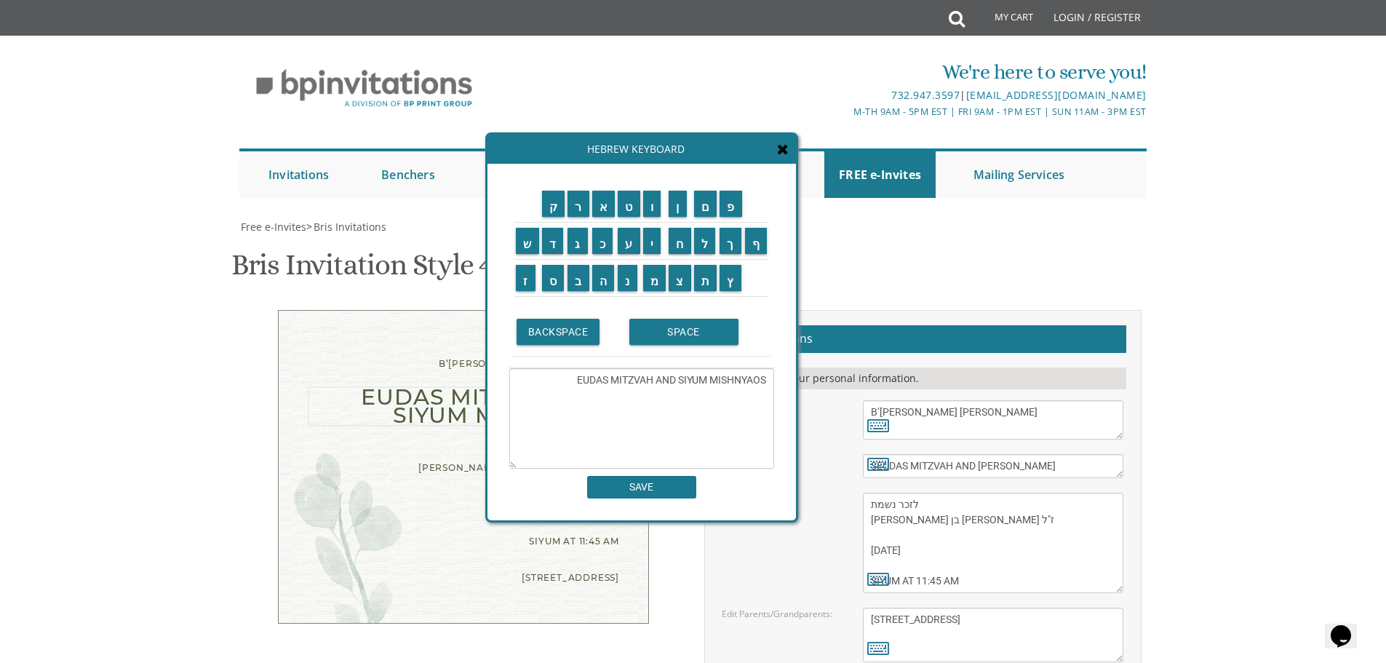
click at [1101, 493] on textarea "of our dear son/grandson Sunday, August 28th Shacharis at 7:00 • Bris at 7:45 K…" at bounding box center [993, 543] width 261 height 100
click at [784, 157] on div "Hebrew Keyboard" at bounding box center [642, 149] width 309 height 29
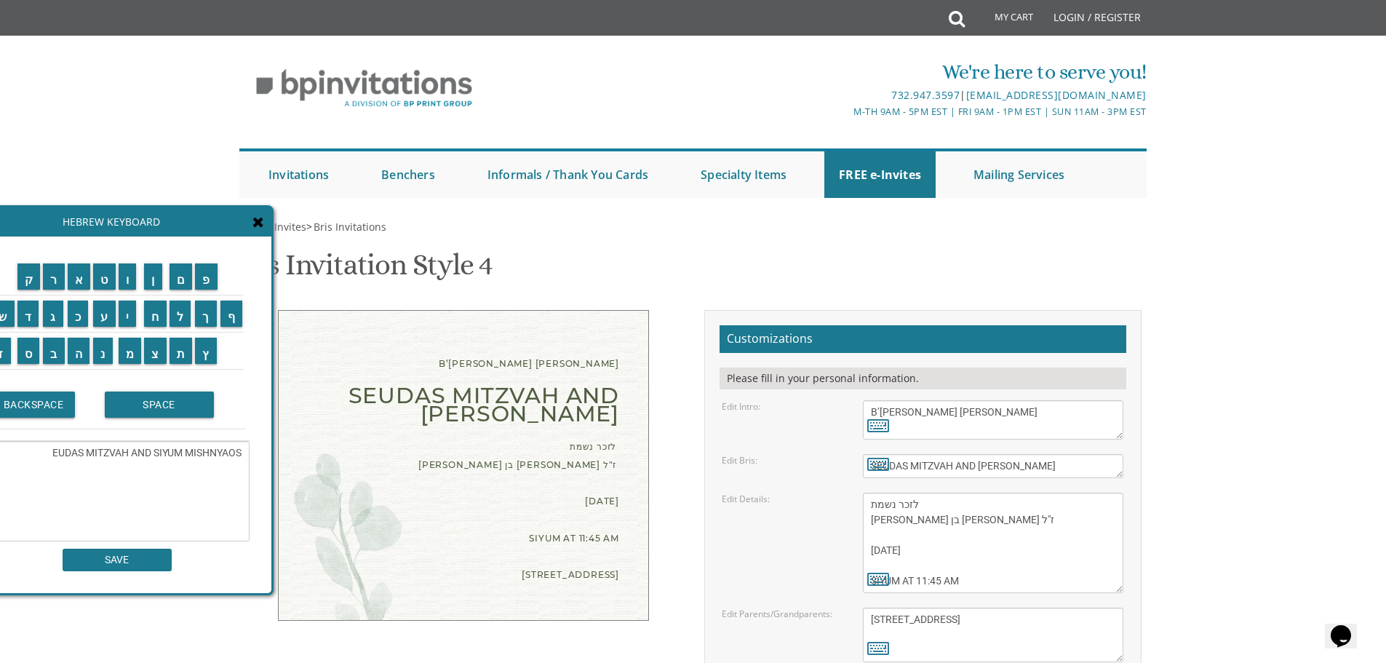
drag, startPoint x: 760, startPoint y: 159, endPoint x: 237, endPoint y: 232, distance: 528.3
click at [237, 232] on div "Hebrew Keyboard" at bounding box center [117, 221] width 309 height 29
drag, startPoint x: 930, startPoint y: 285, endPoint x: 870, endPoint y: 309, distance: 65.3
click at [870, 493] on textarea "of our dear son/grandson Sunday, August 28th Shacharis at 7:00 • Bris at 7:45 K…" at bounding box center [993, 543] width 261 height 100
drag, startPoint x: 963, startPoint y: 288, endPoint x: 1285, endPoint y: 221, distance: 328.5
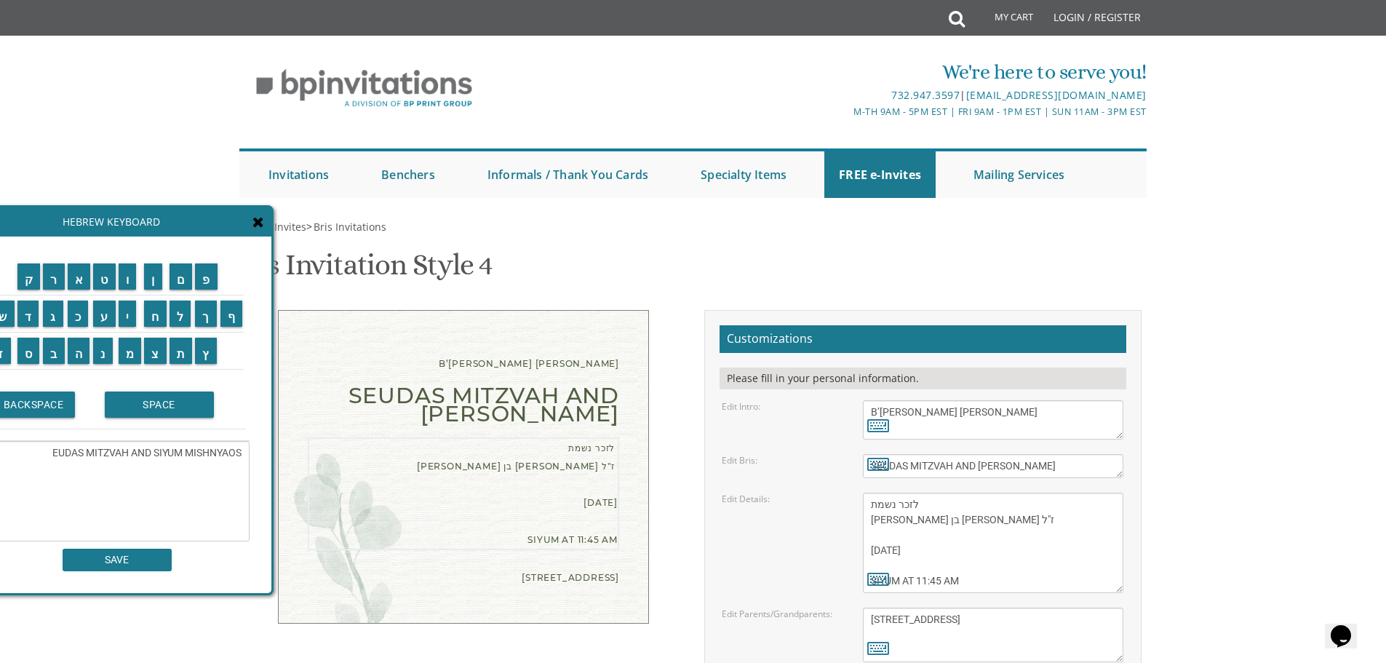
click at [1285, 221] on body "My Cart Total: View Cart Item(s) Submit My Cart Total: View Cart Item(s) Login …" at bounding box center [693, 601] width 1386 height 1203
click at [522, 534] on div "B’EZRAS HASHEM YISBORACH SEUDAS MITZVAH AND SIYUM MISHNYAOS לזכר נשמת אריה לייב…" at bounding box center [693, 563] width 918 height 506
click at [1028, 454] on textarea "Bris" at bounding box center [993, 466] width 261 height 24
type textarea "SEUDAS MITZVAH AND SIYUM MISHNAYOS"
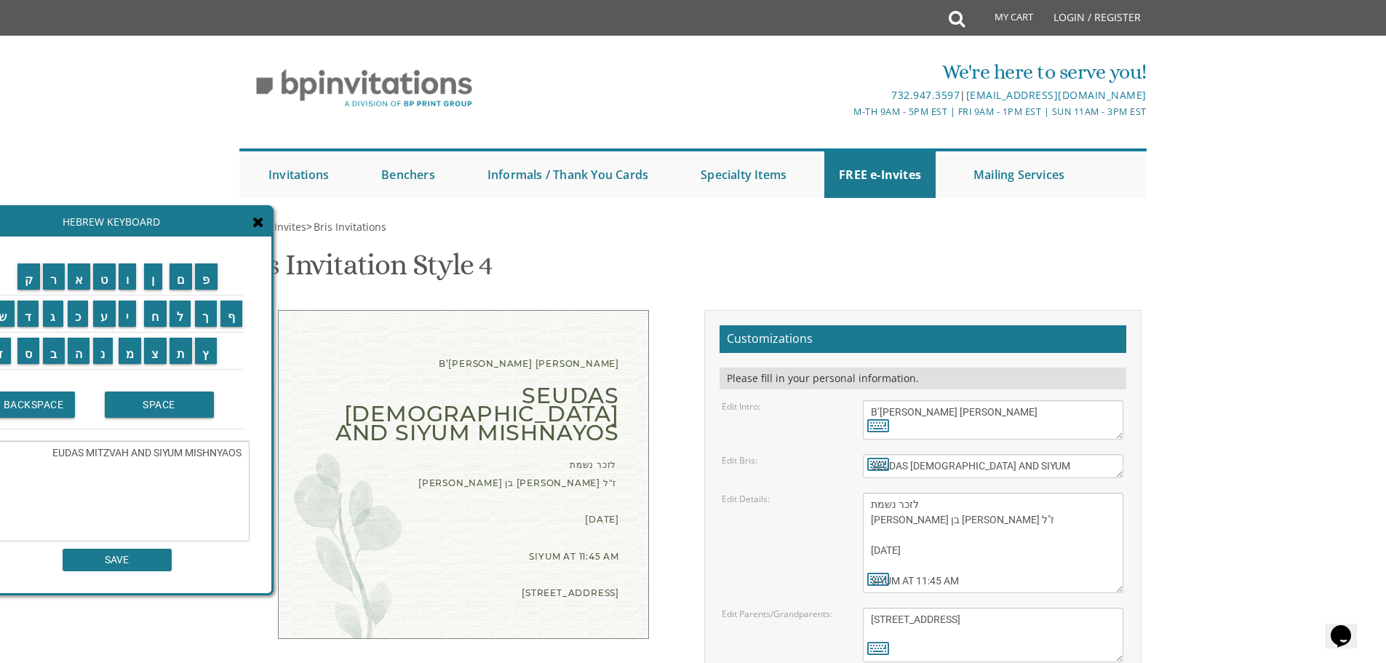
click at [657, 568] on div "B’EZRAS HASHEM YISBORACH SEUDAS MITZVAH AND SIYUM MISHNAYOS לזכר נשמת אריה לייב…" at bounding box center [693, 563] width 918 height 506
click at [592, 510] on div "B’EZRAS HASHEM YISBORACH SEUDAS MITZVAH AND SIYUM MISHNAYOS לזכר נשמת אריה לייב…" at bounding box center [693, 563] width 918 height 506
